Goal: Information Seeking & Learning: Find specific fact

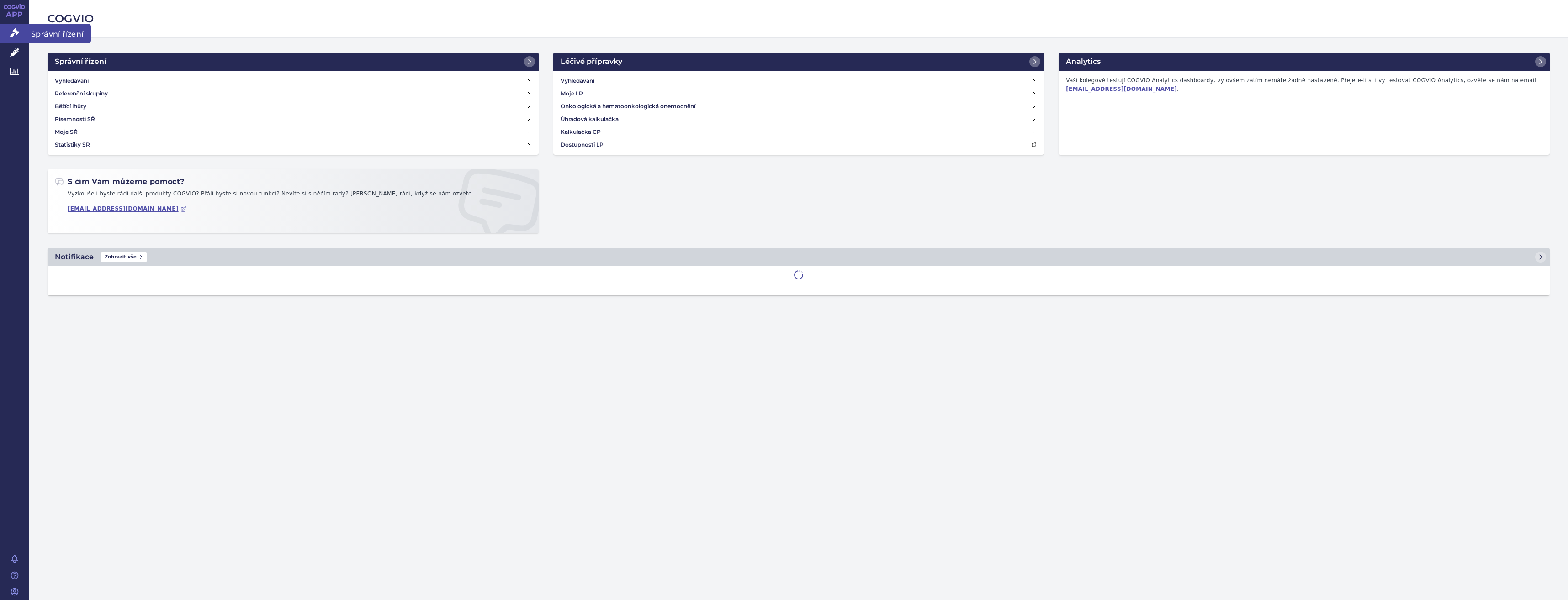
click at [14, 36] on icon at bounding box center [15, 33] width 9 height 9
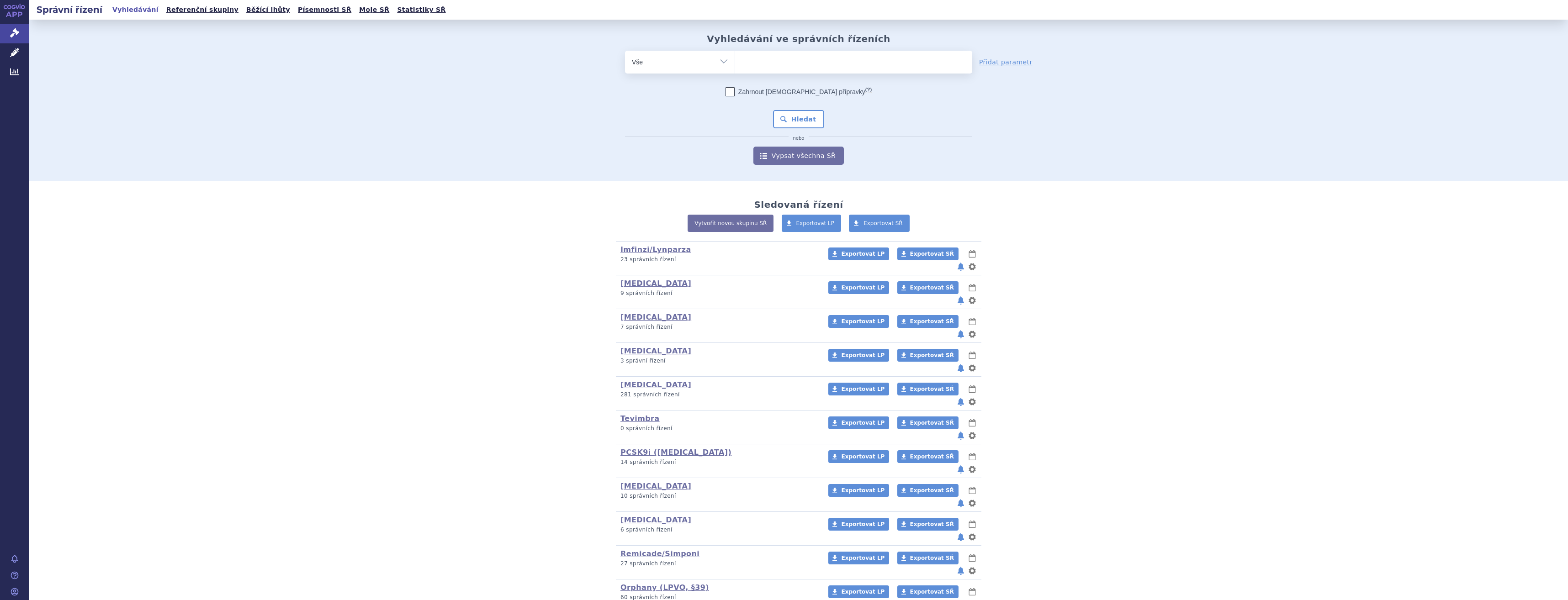
click at [759, 57] on ul at bounding box center [854, 60] width 237 height 19
click at [735, 57] on select at bounding box center [735, 62] width 1 height 23
type input "key"
type input "keyt"
type input "keytru"
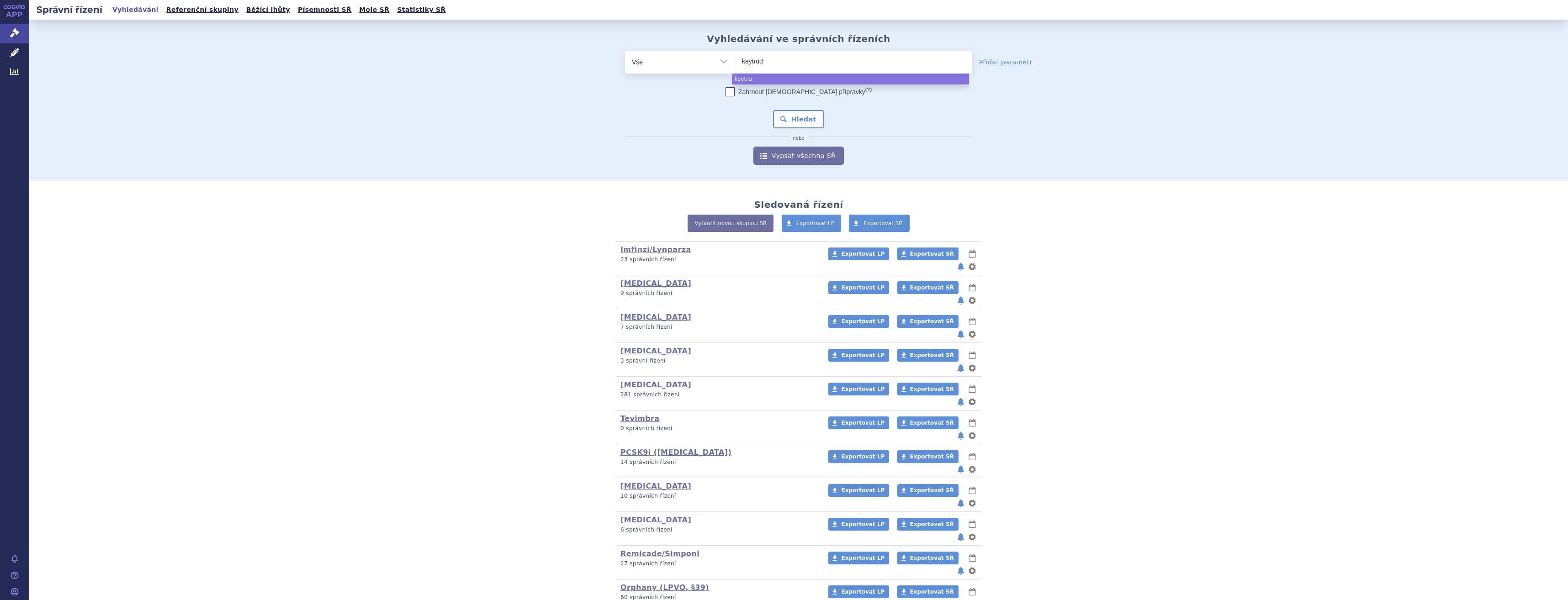
type input "keytruda"
select select "keytruda"
click at [793, 126] on button "Hledat" at bounding box center [799, 119] width 52 height 18
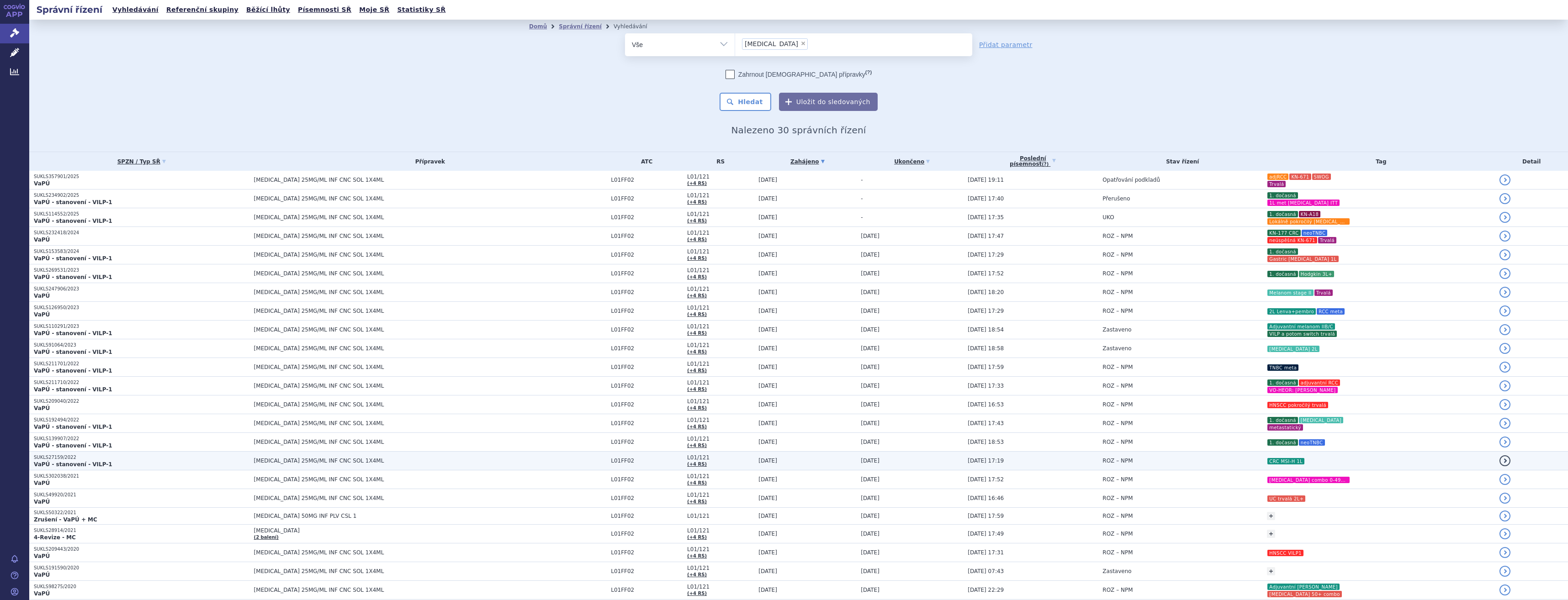
scroll to position [164, 0]
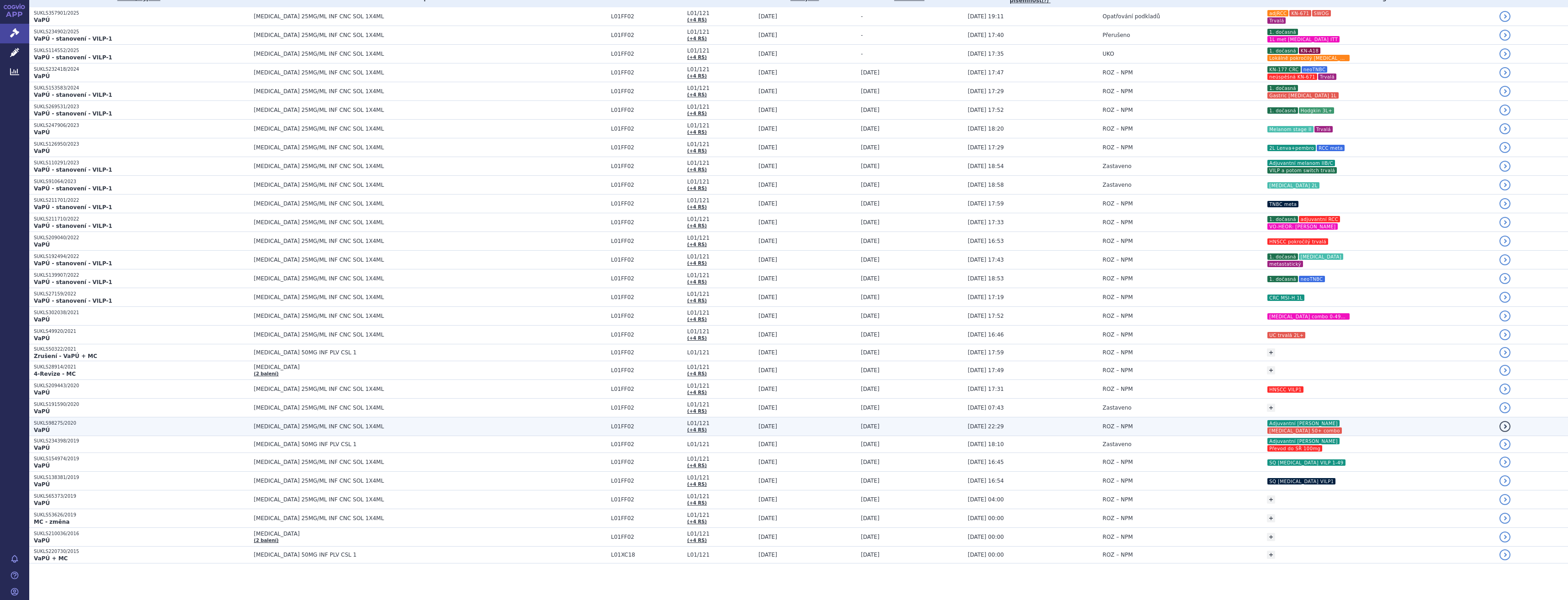
click at [1162, 429] on td "ROZ – NPM" at bounding box center [1180, 427] width 164 height 19
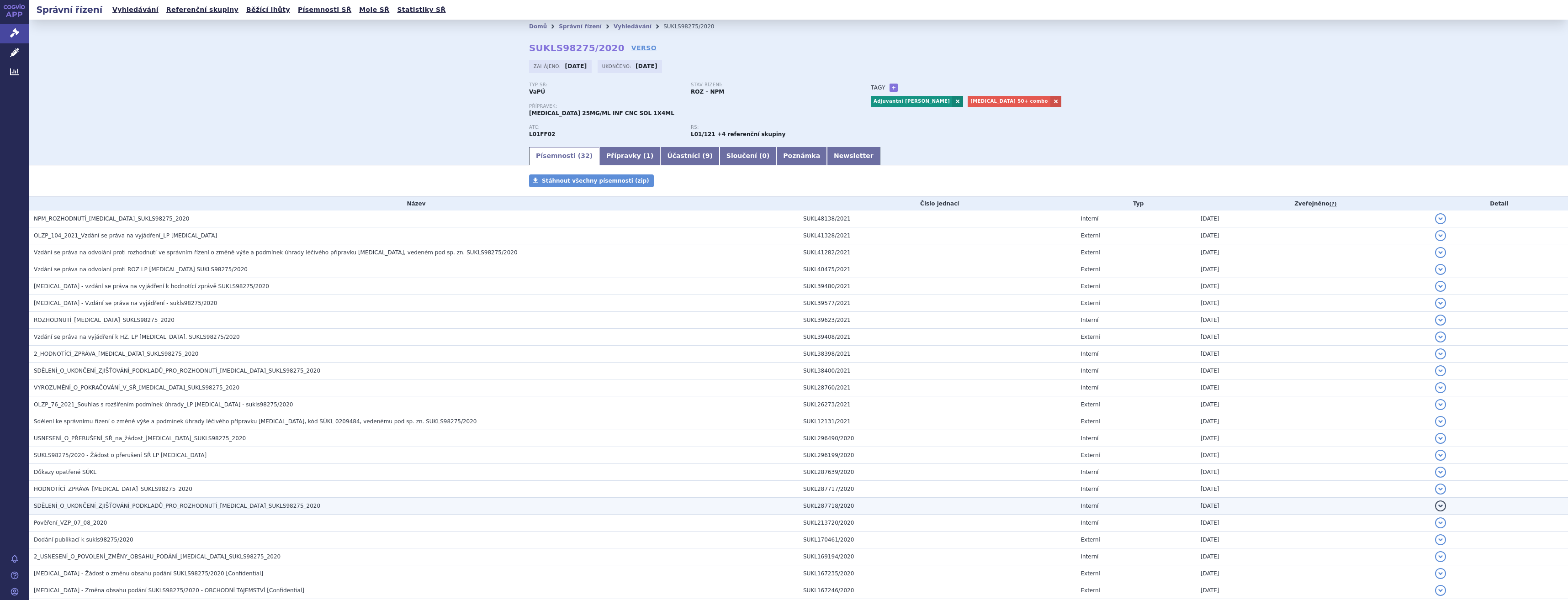
scroll to position [206, 0]
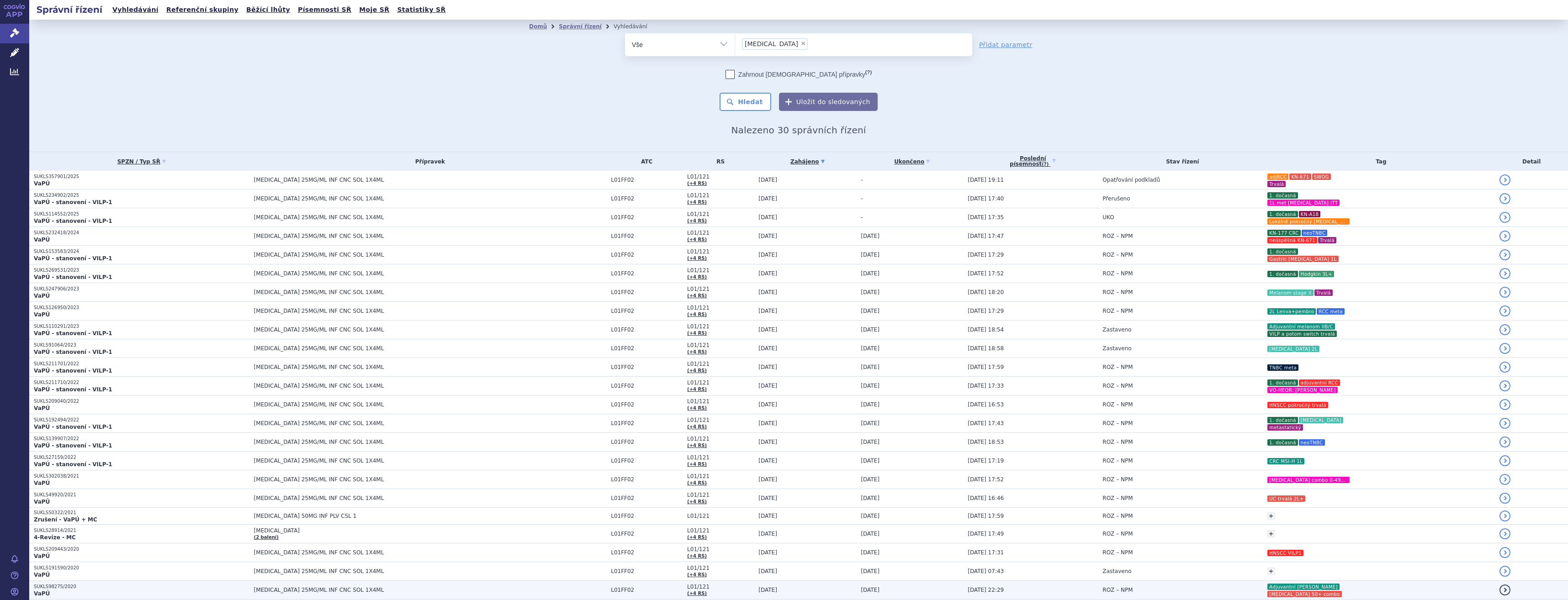
scroll to position [164, 0]
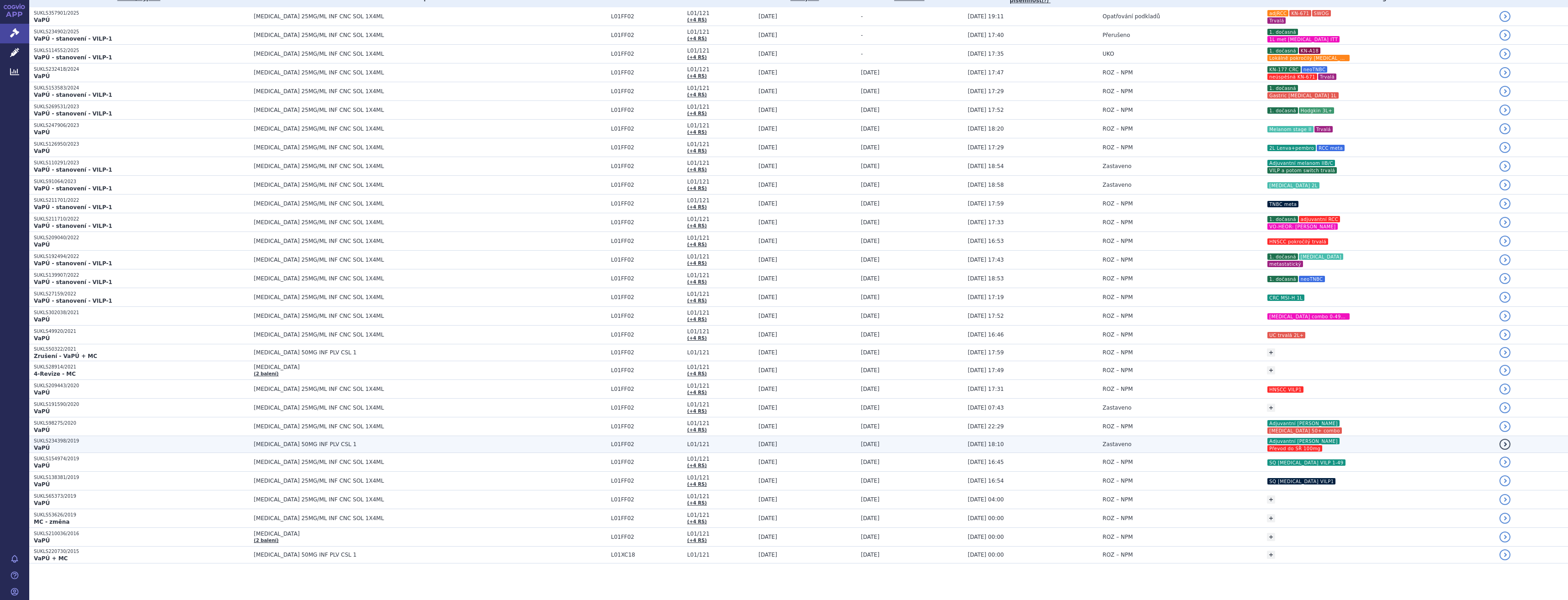
click at [1191, 450] on td "Zastaveno" at bounding box center [1180, 445] width 164 height 17
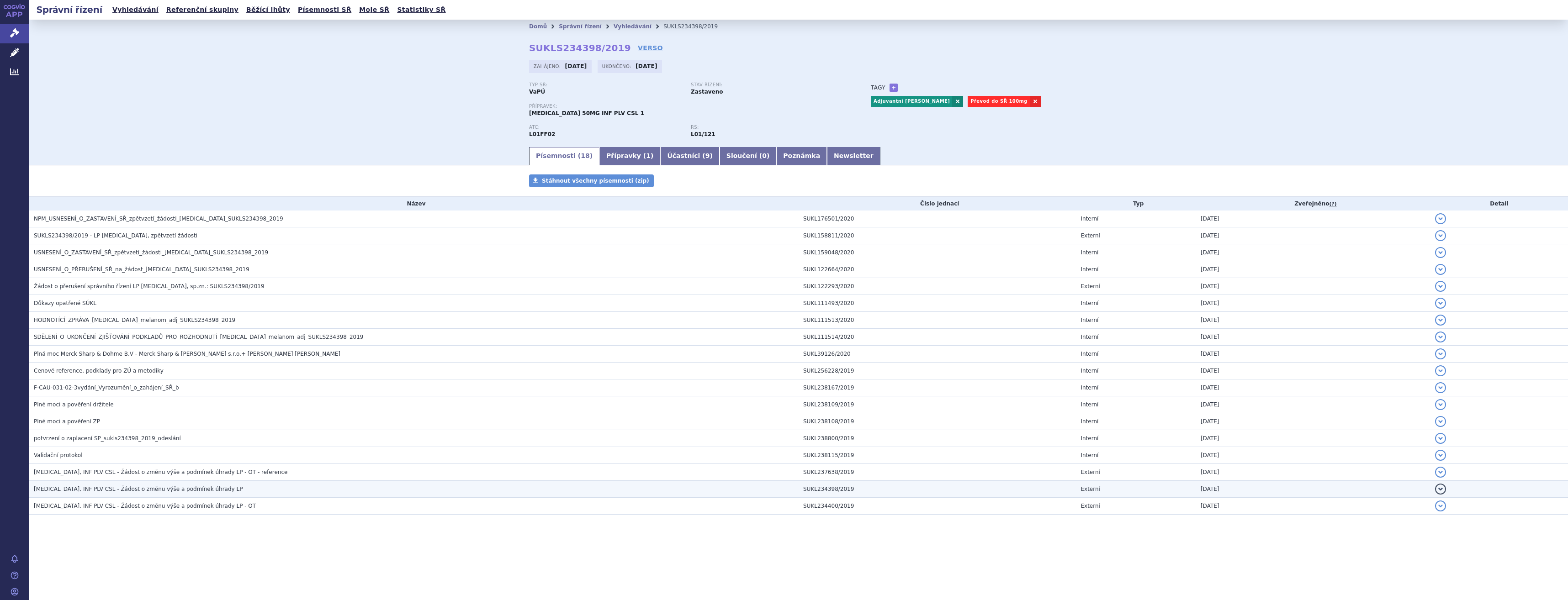
click at [239, 489] on h3 "[MEDICAL_DATA], INF PLV CSL - Žádost o změnu výše a podmínek úhrady LP" at bounding box center [416, 489] width 765 height 9
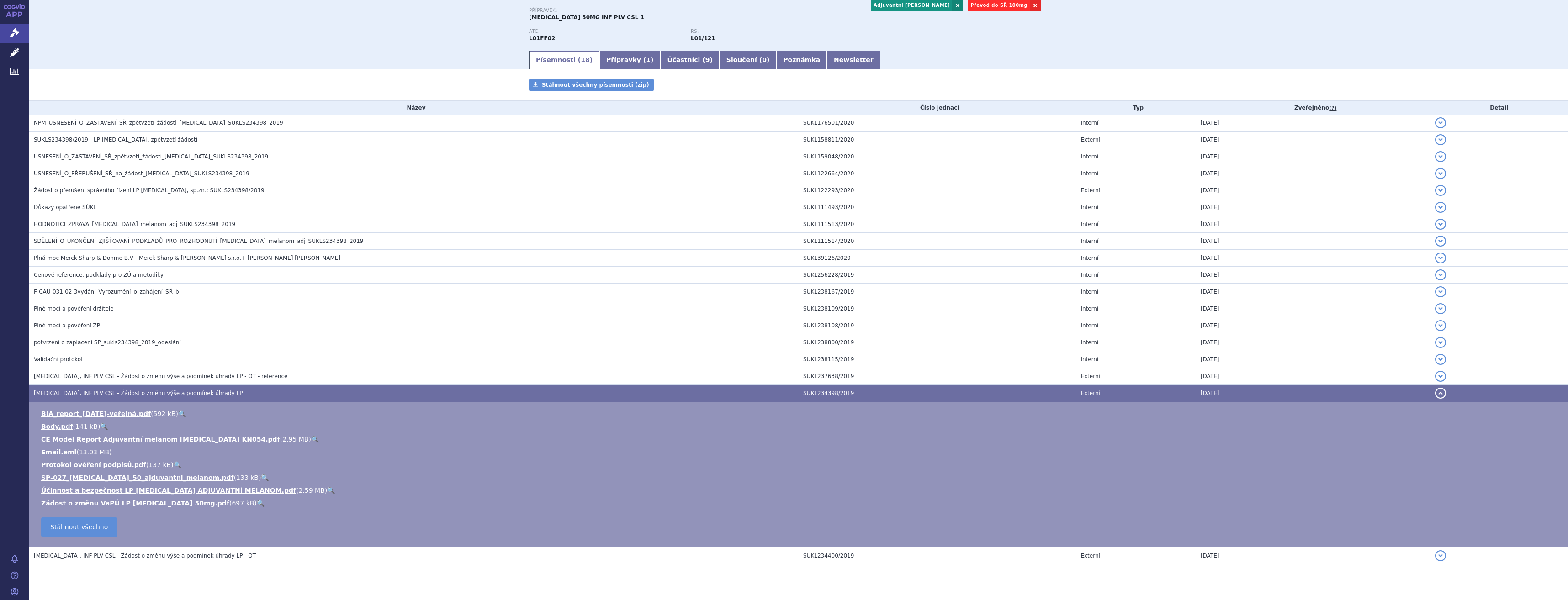
scroll to position [115, 0]
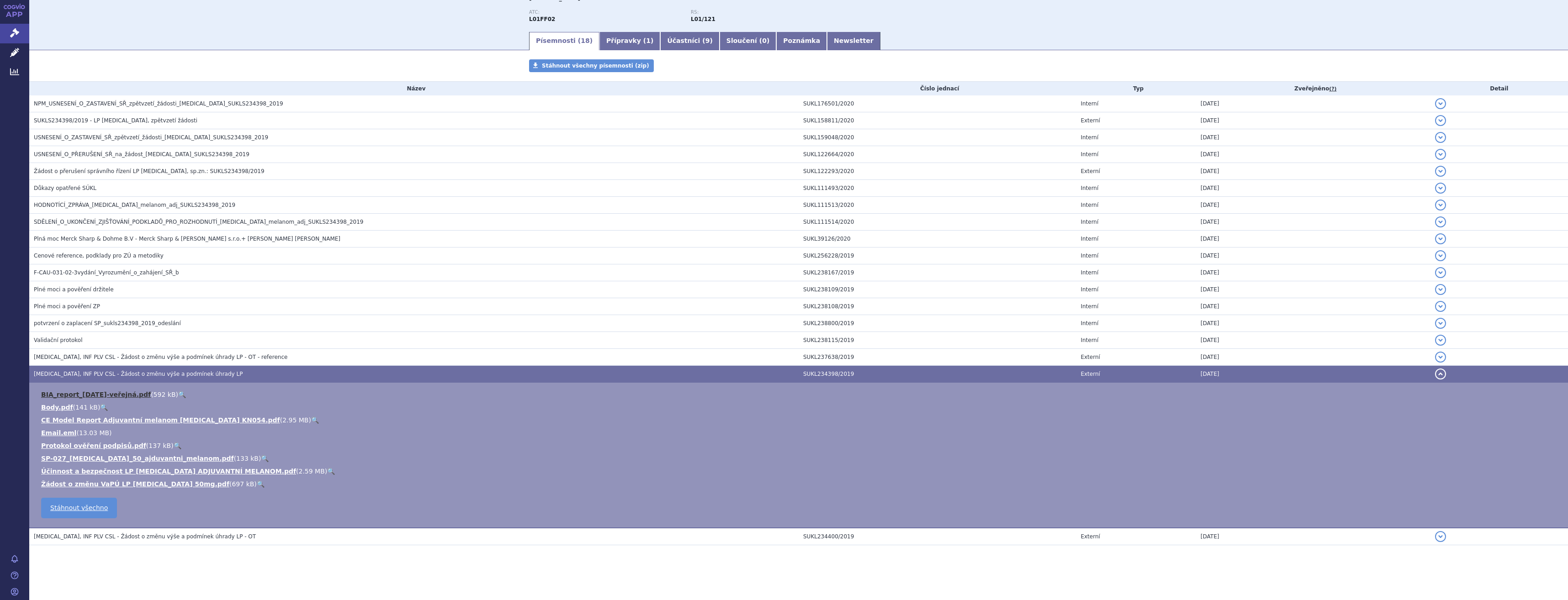
click at [129, 395] on link "BIA_report_[DATE]-veřejná.pdf" at bounding box center [96, 394] width 110 height 7
